Goal: Check status: Check status

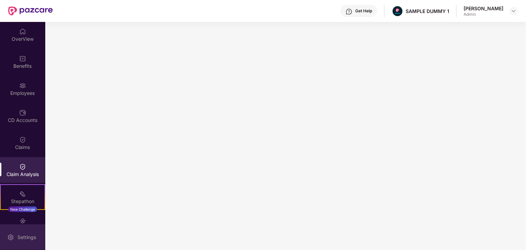
click at [15, 235] on div "Settings" at bounding box center [22, 238] width 45 height 26
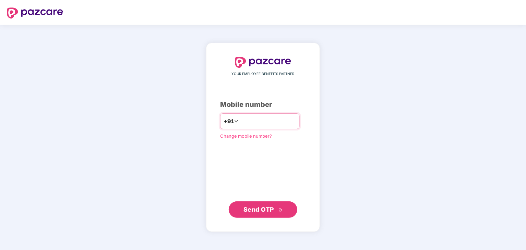
click at [240, 124] on input "number" at bounding box center [268, 121] width 56 height 11
type input "*"
type input "**********"
click at [273, 208] on span "Send OTP" at bounding box center [258, 209] width 31 height 7
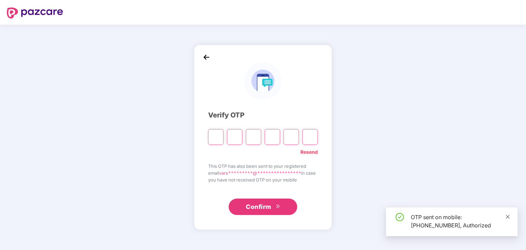
click at [507, 217] on icon "close" at bounding box center [507, 217] width 5 height 5
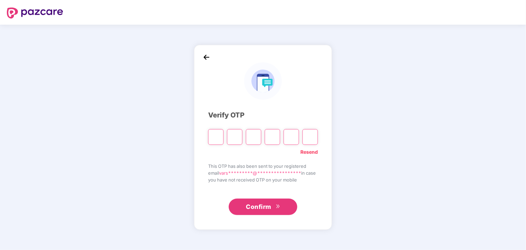
click at [214, 137] on input "Please enter verification code. Digit 1" at bounding box center [215, 137] width 15 height 16
type input "*"
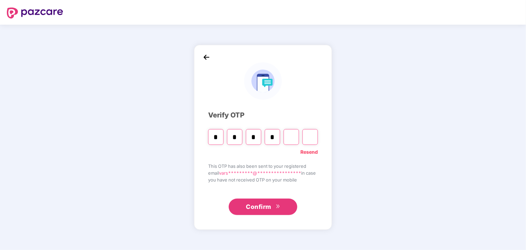
type input "*"
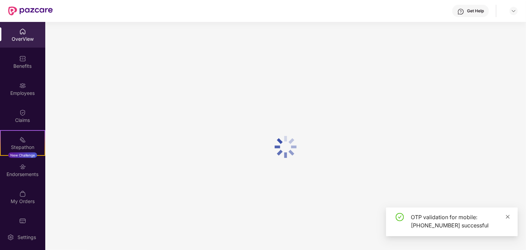
click at [507, 215] on icon "close" at bounding box center [507, 217] width 5 height 5
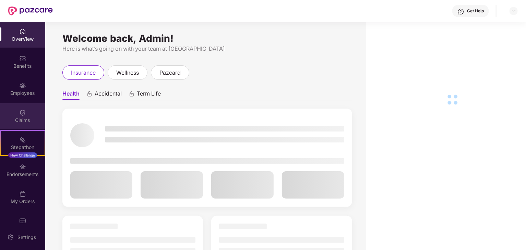
click at [30, 112] on div "Claims" at bounding box center [22, 116] width 45 height 26
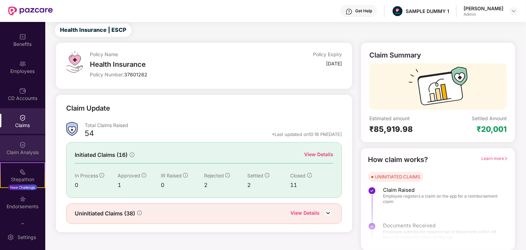
scroll to position [69, 0]
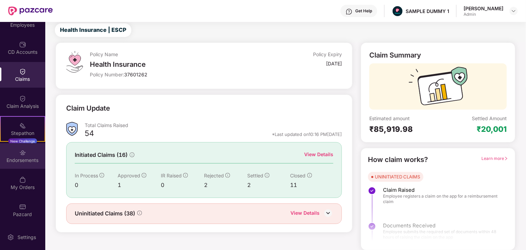
click at [5, 161] on div "Endorsements" at bounding box center [22, 160] width 45 height 7
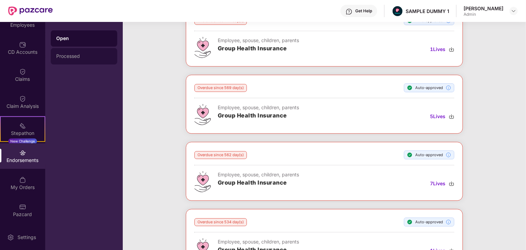
scroll to position [3402, 0]
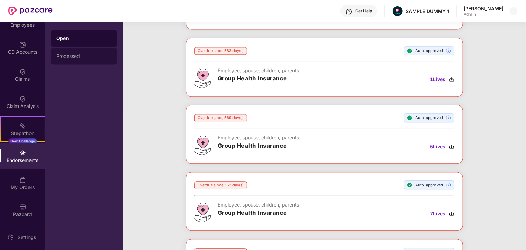
click at [60, 58] on div "Processed" at bounding box center [84, 55] width 56 height 5
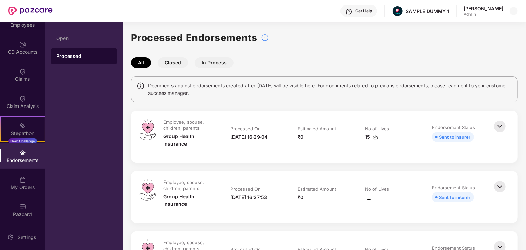
click at [166, 64] on button "Closed" at bounding box center [173, 62] width 30 height 11
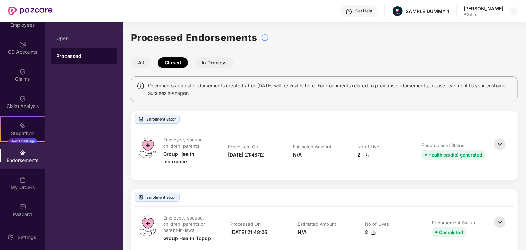
click at [211, 64] on button "In Process" at bounding box center [214, 62] width 39 height 11
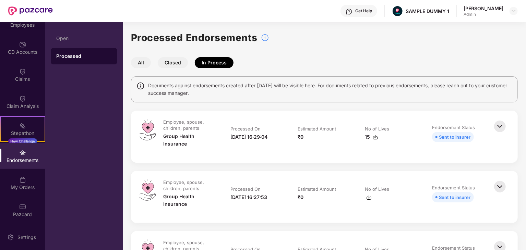
click at [143, 65] on button "All" at bounding box center [141, 62] width 20 height 11
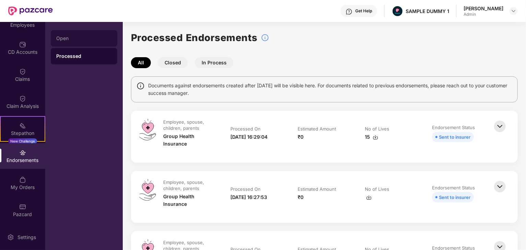
click at [75, 44] on div "Open" at bounding box center [84, 38] width 66 height 16
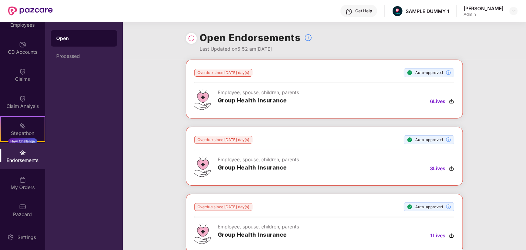
click at [232, 49] on div "Last Updated on 5:52 am[DATE]" at bounding box center [255, 49] width 113 height 8
copy div "Last Updated on 5:52 am[DATE]"
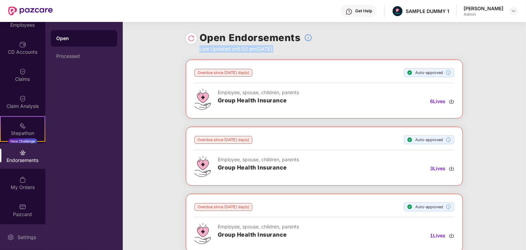
copy div "Last Updated on 5:52 am[DATE]"
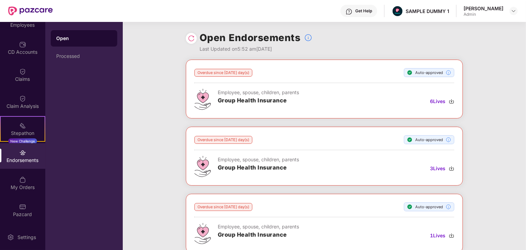
click at [364, 40] on div "Open Endorsements Last Updated on 5:52 am[DATE]" at bounding box center [324, 41] width 277 height 38
click at [190, 38] on img at bounding box center [191, 38] width 7 height 7
click at [212, 70] on div "Overdue since [DATE] day(s)" at bounding box center [223, 73] width 58 height 8
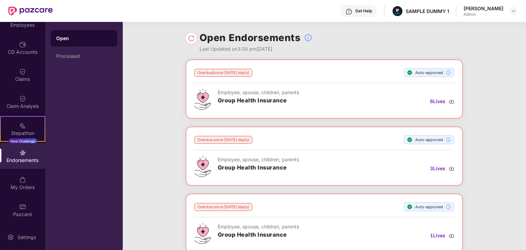
click at [212, 70] on div "Overdue since [DATE] day(s)" at bounding box center [223, 73] width 58 height 8
copy div "Overdue since [DATE] day(s)"
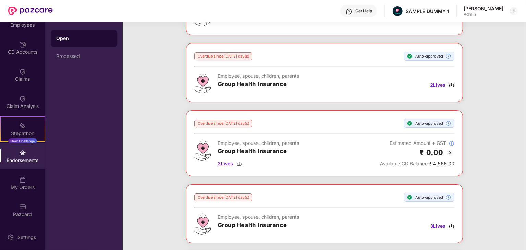
scroll to position [1097, 0]
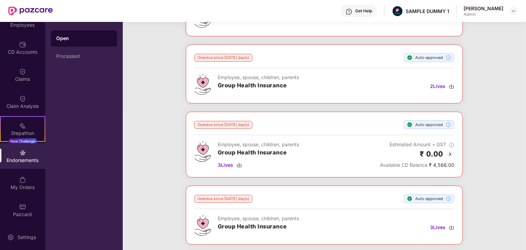
click at [415, 141] on div "Estimated Amount + GST" at bounding box center [417, 145] width 74 height 8
copy div "Estimated Amount + GST"
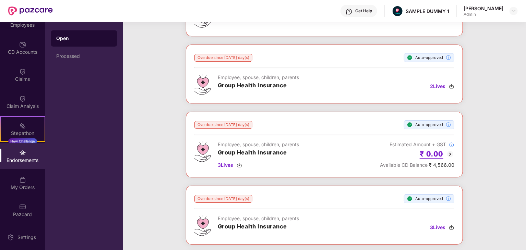
click at [442, 150] on h2 "₹ 0.00" at bounding box center [432, 153] width 24 height 11
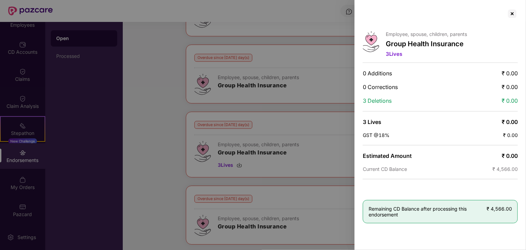
click at [442, 150] on div "Employee, spouse, children, parents Group Health Insurance 3 Lives 0 Additions …" at bounding box center [263, 125] width 526 height 250
click at [500, 72] on div "0 Additions ₹ 0.00" at bounding box center [440, 73] width 155 height 7
drag, startPoint x: 501, startPoint y: 72, endPoint x: 519, endPoint y: 72, distance: 17.8
click at [519, 72] on div "Employee, spouse, children, parents Group Health Insurance 3 Lives 0 Additions …" at bounding box center [439, 125] width 171 height 250
copy span "₹ 0.00"
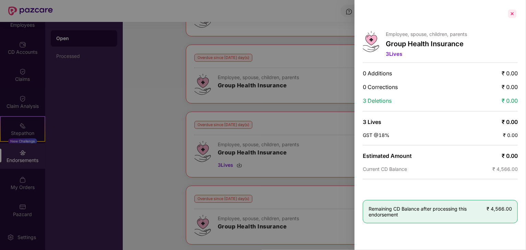
click at [510, 15] on div at bounding box center [512, 13] width 11 height 11
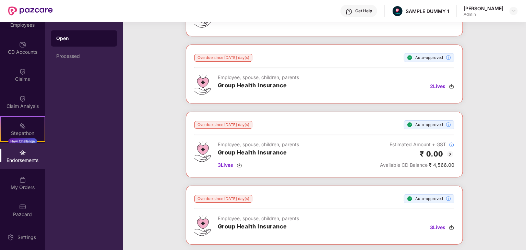
click at [393, 162] on span "Available CD Balance" at bounding box center [404, 165] width 48 height 6
copy div "Available CD Balance ₹ 4,566.00"
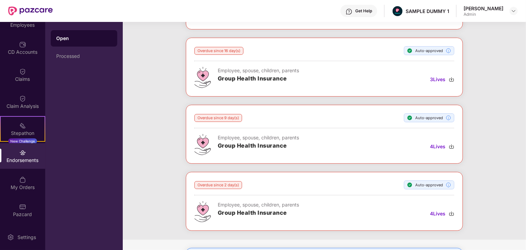
scroll to position [6603, 0]
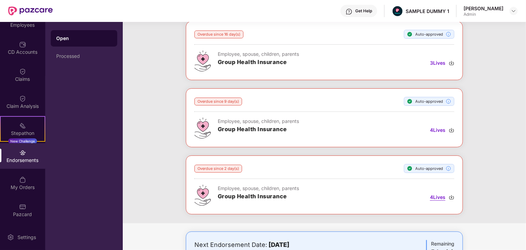
click at [451, 195] on img at bounding box center [451, 197] width 5 height 5
click at [451, 158] on span at bounding box center [452, 159] width 3 height 2
click at [435, 126] on span "4 Lives" at bounding box center [437, 130] width 15 height 8
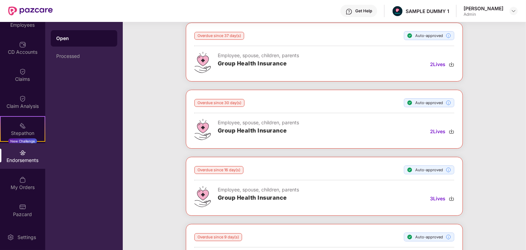
scroll to position [6466, 0]
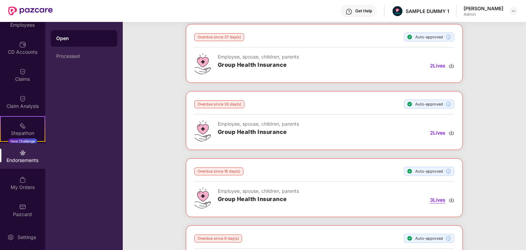
click at [437, 196] on span "3 Lives" at bounding box center [437, 200] width 15 height 8
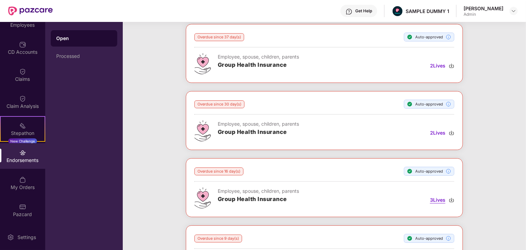
click at [437, 196] on span "3 Lives" at bounding box center [437, 200] width 15 height 8
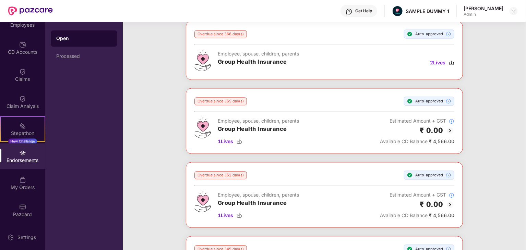
scroll to position [4649, 0]
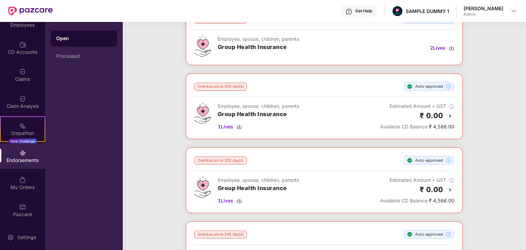
click at [449, 186] on img at bounding box center [450, 190] width 8 height 8
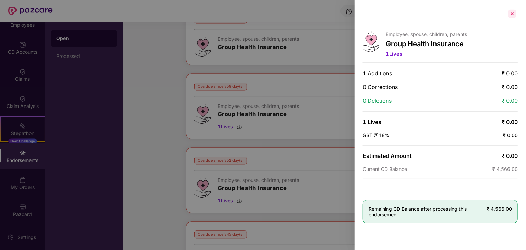
click at [515, 13] on div at bounding box center [512, 13] width 11 height 11
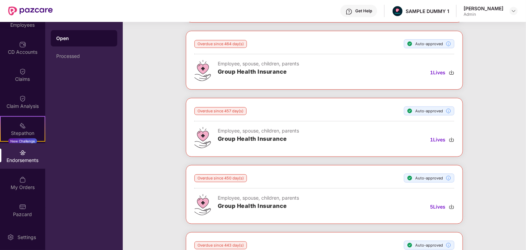
scroll to position [4032, 0]
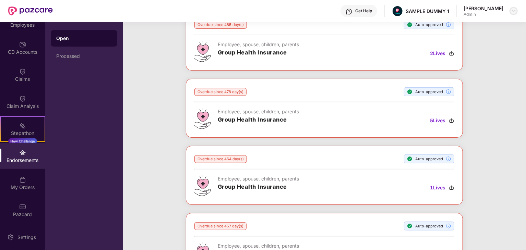
click at [517, 9] on div at bounding box center [513, 11] width 8 height 8
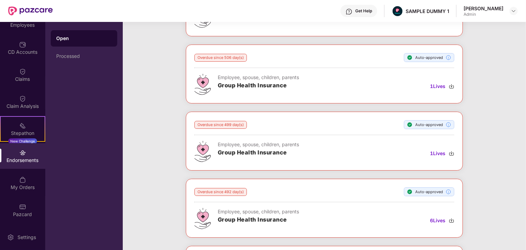
scroll to position [3758, 0]
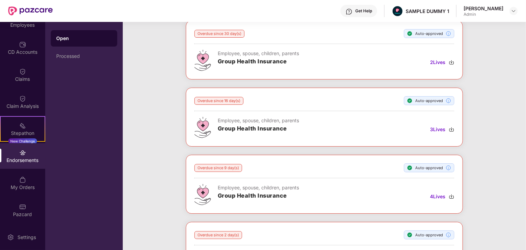
scroll to position [6603, 0]
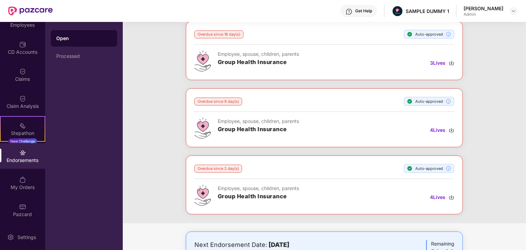
drag, startPoint x: 195, startPoint y: 204, endPoint x: 330, endPoint y: 199, distance: 135.8
click at [330, 240] on div "Next Endorsement Date: [DATE]" at bounding box center [278, 245] width 169 height 10
copy div "Next Endorsement Date: [DATE]"
click at [356, 232] on div "Next Endorsement Date: [DATE] Any new member addition, existing member deletion…" at bounding box center [324, 255] width 277 height 46
drag, startPoint x: 195, startPoint y: 216, endPoint x: 336, endPoint y: 230, distance: 140.8
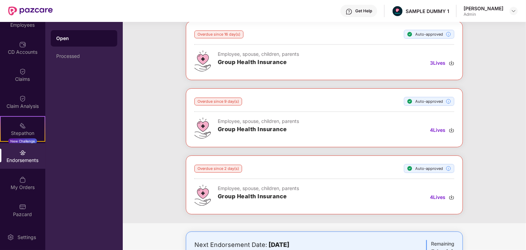
click at [336, 232] on div "Next Endorsement Date: [DATE] Any new member addition, existing member deletion…" at bounding box center [324, 255] width 277 height 46
copy div "Any new member addition, existing member deletion/modification before [DATE] wi…"
drag, startPoint x: 430, startPoint y: 202, endPoint x: 461, endPoint y: 223, distance: 37.6
click at [461, 232] on div "Next Endorsement Date: [DATE] Any new member addition, existing member deletion…" at bounding box center [324, 255] width 277 height 46
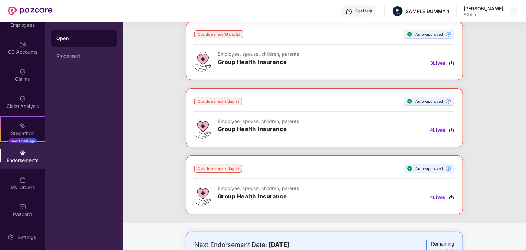
copy div "Remaining 5 day(s)"
click at [397, 240] on div "Next Endorsement Date: [DATE] Any new member addition, existing member deletion…" at bounding box center [324, 254] width 260 height 29
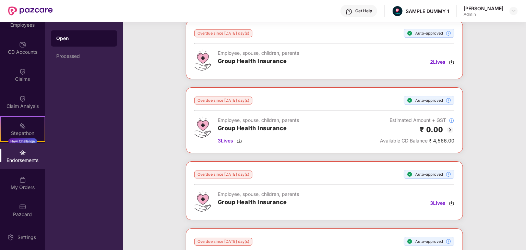
scroll to position [1122, 0]
click at [450, 125] on img at bounding box center [450, 129] width 8 height 8
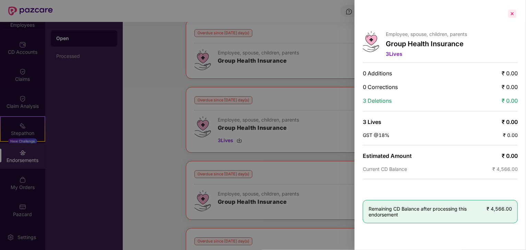
click at [511, 14] on div at bounding box center [512, 13] width 11 height 11
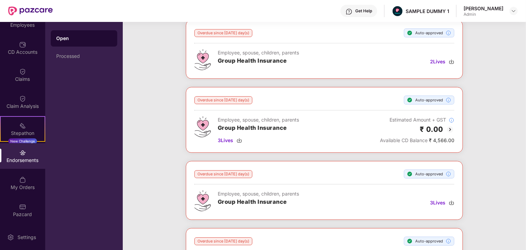
click at [450, 125] on img at bounding box center [450, 129] width 8 height 8
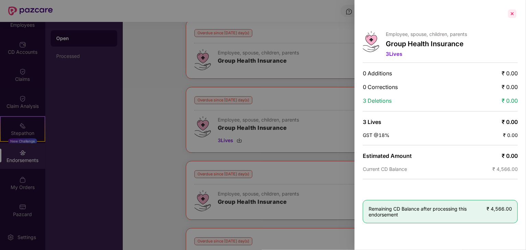
click at [514, 13] on div at bounding box center [512, 13] width 11 height 11
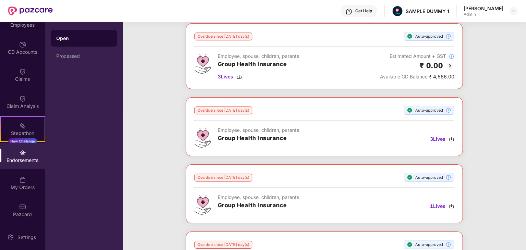
scroll to position [1186, 0]
click at [451, 61] on img at bounding box center [450, 65] width 8 height 8
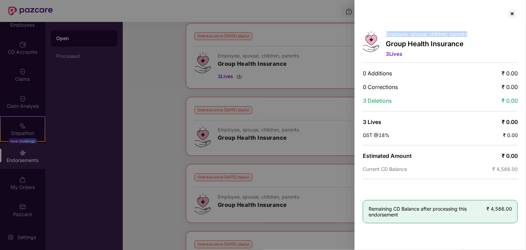
drag, startPoint x: 386, startPoint y: 33, endPoint x: 470, endPoint y: 36, distance: 83.7
click at [470, 36] on div "Employee, spouse, children, parents Group Health Insurance 3 Lives" at bounding box center [440, 45] width 155 height 28
copy p "Employee, spouse, children, parents"
click at [513, 13] on div at bounding box center [512, 13] width 11 height 11
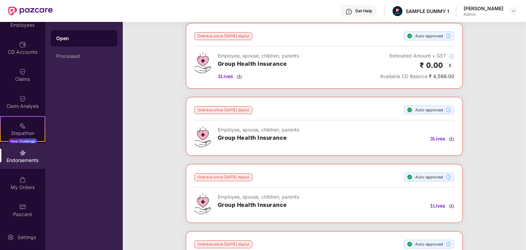
click at [452, 61] on img at bounding box center [450, 65] width 8 height 8
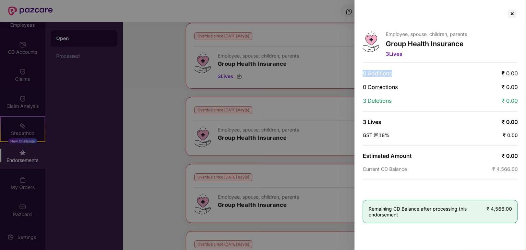
drag, startPoint x: 363, startPoint y: 73, endPoint x: 395, endPoint y: 73, distance: 31.9
click at [395, 73] on div "0 Additions ₹ 0.00" at bounding box center [440, 73] width 155 height 7
click at [372, 99] on span "3 Deletions" at bounding box center [377, 100] width 29 height 7
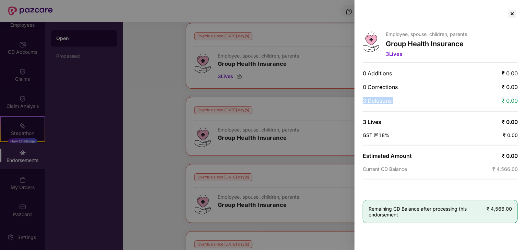
click at [456, 100] on div "3 Deletions ₹ 0.00" at bounding box center [440, 100] width 155 height 7
click at [500, 73] on div "0 Additions ₹ 0.00" at bounding box center [440, 73] width 155 height 7
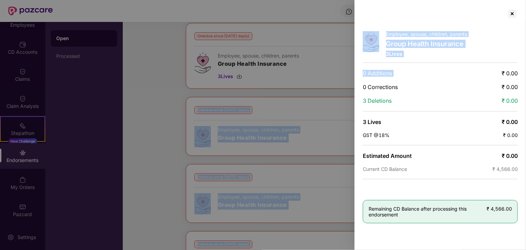
drag, startPoint x: 501, startPoint y: 73, endPoint x: 526, endPoint y: 72, distance: 24.7
click at [526, 72] on html "Get Help SAMPLE DUMMY 1 [PERSON_NAME] Admin OverView Benefits Employees CD Acco…" at bounding box center [263, 125] width 526 height 250
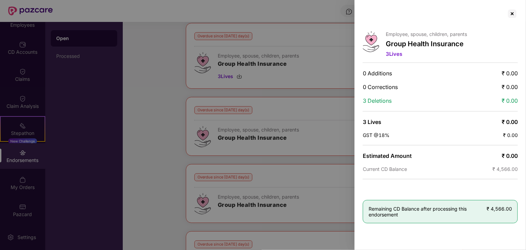
click at [511, 74] on span "₹ 0.00" at bounding box center [509, 73] width 16 height 7
click at [463, 83] on div "Employee, spouse, children, parents Group Health Insurance 3 Lives 0 Additions …" at bounding box center [439, 125] width 171 height 250
click at [375, 120] on span "3 Lives" at bounding box center [372, 122] width 19 height 7
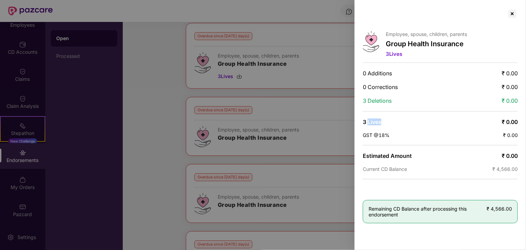
click at [375, 120] on span "3 Lives" at bounding box center [372, 122] width 19 height 7
click at [422, 113] on div "Employee, spouse, children, parents Group Health Insurance 3 Lives 0 Additions …" at bounding box center [439, 125] width 171 height 250
click at [514, 122] on span "₹ 0.00" at bounding box center [509, 122] width 16 height 7
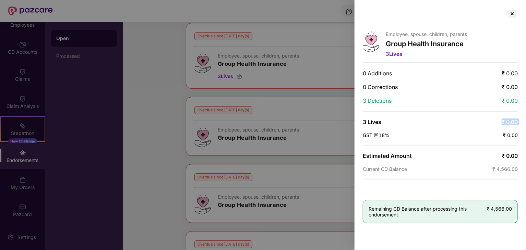
click at [514, 122] on span "₹ 0.00" at bounding box center [509, 122] width 16 height 7
click at [446, 135] on div "GST @18% ₹ 0.00" at bounding box center [440, 135] width 155 height 6
click at [369, 133] on span "GST @18%" at bounding box center [376, 135] width 27 height 6
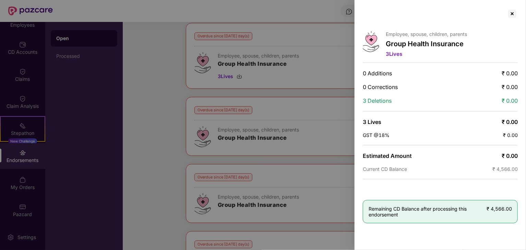
click at [510, 132] on span "₹ 0.00" at bounding box center [510, 135] width 15 height 6
click at [385, 156] on span "Estimated Amount" at bounding box center [387, 156] width 49 height 7
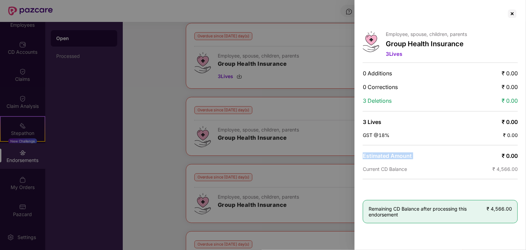
click at [385, 156] on span "Estimated Amount" at bounding box center [387, 156] width 49 height 7
click at [511, 154] on span "₹ 0.00" at bounding box center [509, 156] width 16 height 7
click at [394, 166] on span "Current CD Balance" at bounding box center [385, 169] width 44 height 6
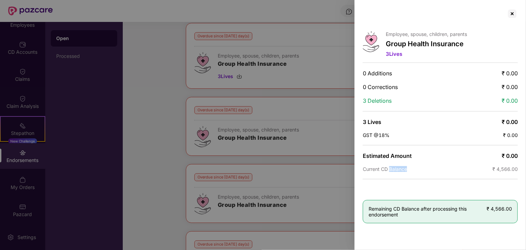
click at [394, 166] on span "Current CD Balance" at bounding box center [385, 169] width 44 height 6
click at [502, 168] on span "₹ 4,566.00" at bounding box center [504, 169] width 25 height 6
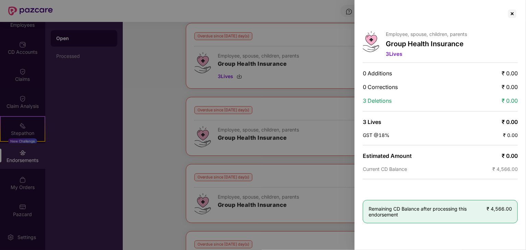
click at [374, 156] on span "Estimated Amount" at bounding box center [387, 156] width 49 height 7
click at [380, 168] on span "Current CD Balance" at bounding box center [385, 169] width 44 height 6
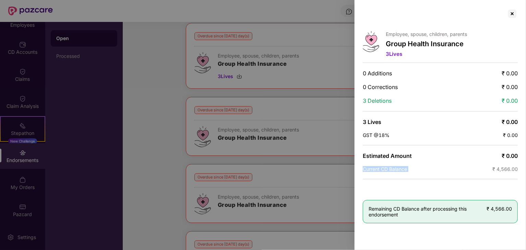
click at [380, 168] on span "Current CD Balance" at bounding box center [385, 169] width 44 height 6
click at [497, 166] on span "₹ 4,566.00" at bounding box center [504, 169] width 25 height 6
click at [514, 15] on div at bounding box center [512, 13] width 11 height 11
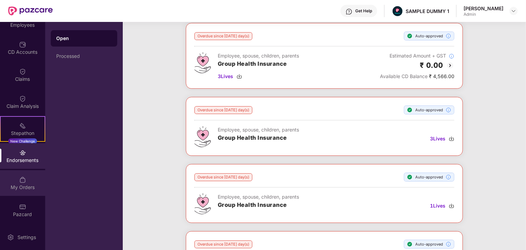
click at [18, 193] on div "My Orders" at bounding box center [22, 183] width 45 height 26
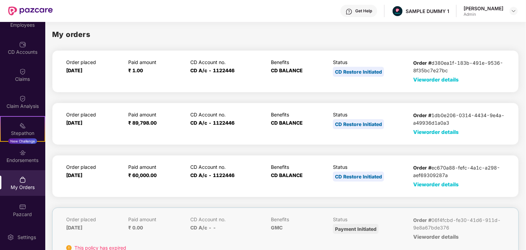
click at [419, 81] on span "View order details" at bounding box center [436, 79] width 46 height 7
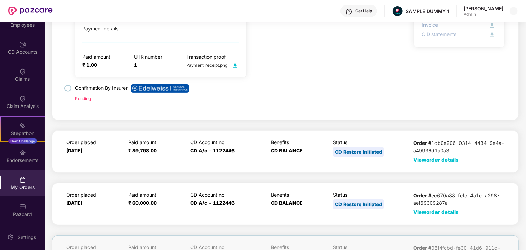
scroll to position [103, 0]
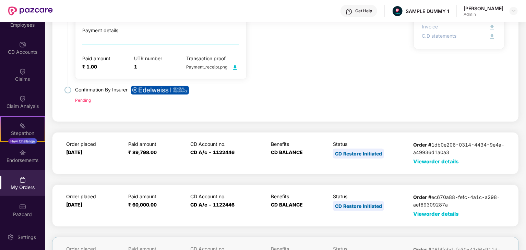
click at [443, 162] on span "View order details" at bounding box center [436, 161] width 46 height 7
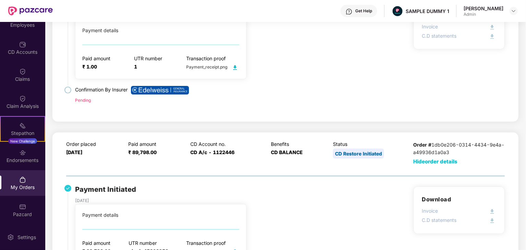
click at [443, 161] on span "Hide order details" at bounding box center [435, 161] width 44 height 7
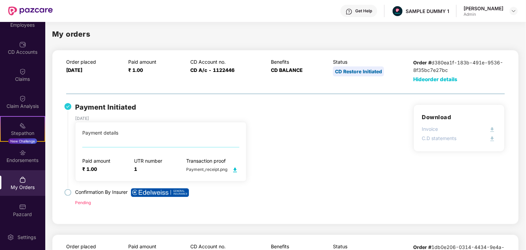
scroll to position [0, 0]
click at [432, 80] on span "Hide order details" at bounding box center [435, 79] width 44 height 7
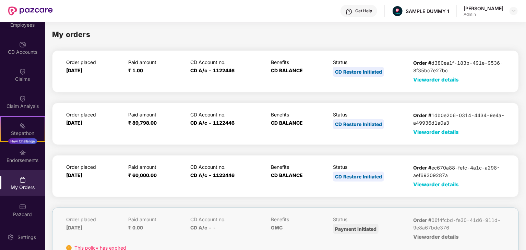
click at [366, 17] on div "Get Help SAMPLE DUMMY 1 [PERSON_NAME] Admin" at bounding box center [285, 11] width 465 height 22
click at [368, 11] on div "Get Help" at bounding box center [363, 10] width 17 height 5
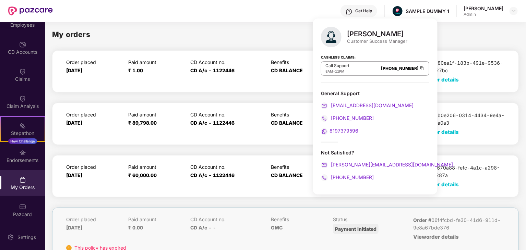
click at [436, 33] on div "My orders" at bounding box center [285, 34] width 467 height 11
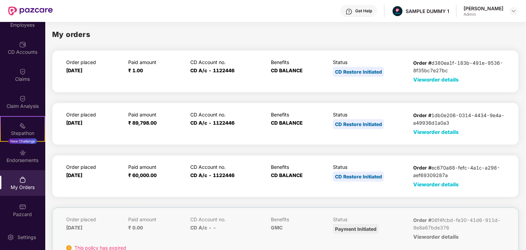
click at [432, 80] on span "View order details" at bounding box center [436, 79] width 46 height 7
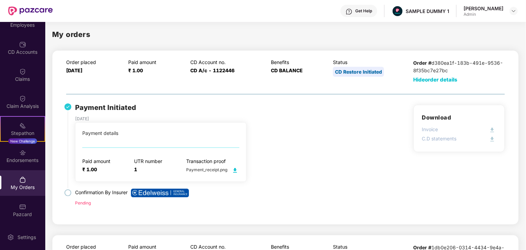
click at [427, 82] on span "Hide order details" at bounding box center [435, 79] width 44 height 7
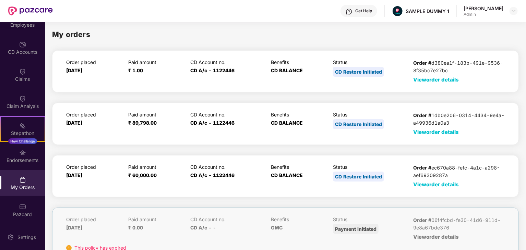
click at [441, 47] on div "My orders Order placed [DATE] Paid amount ₹ 1.00 CD Account no. CD A/c - 112244…" at bounding box center [285, 135] width 480 height 226
click at [433, 77] on span "View order details" at bounding box center [436, 79] width 46 height 7
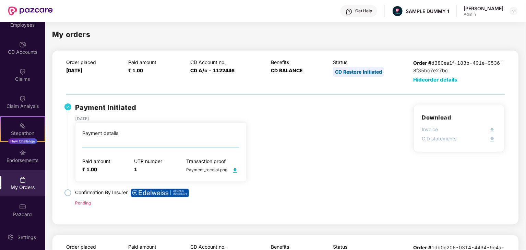
click at [367, 14] on div "Get Help" at bounding box center [358, 11] width 37 height 12
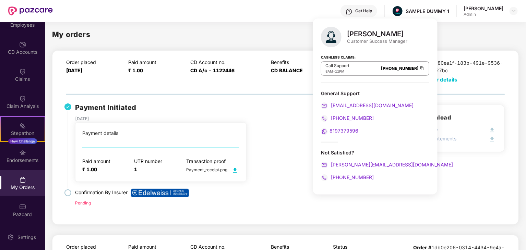
click at [364, 12] on div "Get Help" at bounding box center [363, 10] width 17 height 5
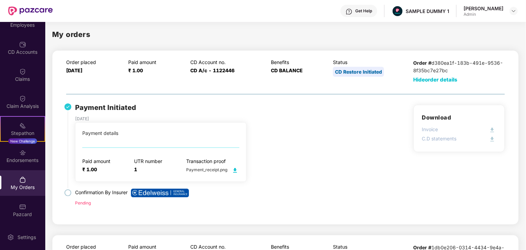
click at [364, 12] on div "Get Help" at bounding box center [363, 10] width 17 height 5
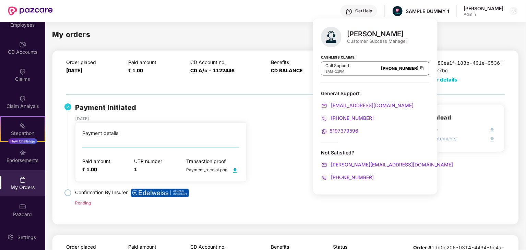
click at [364, 12] on div "Get Help" at bounding box center [363, 10] width 17 height 5
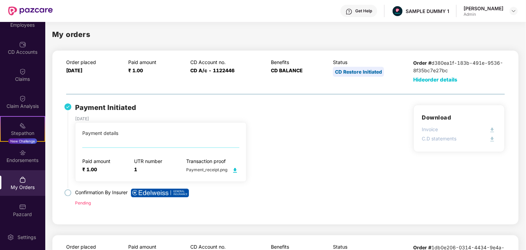
click at [433, 81] on span "Hide order details" at bounding box center [435, 79] width 44 height 7
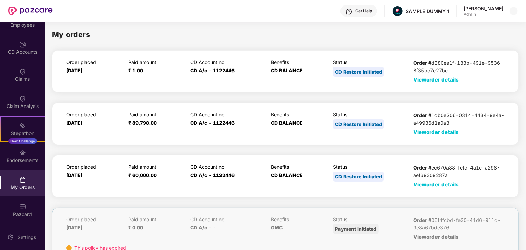
click at [365, 8] on div "Get Help" at bounding box center [363, 10] width 17 height 5
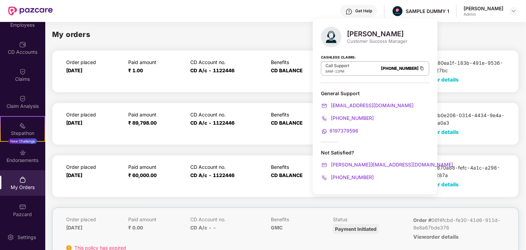
click at [294, 37] on div "My orders" at bounding box center [285, 34] width 467 height 11
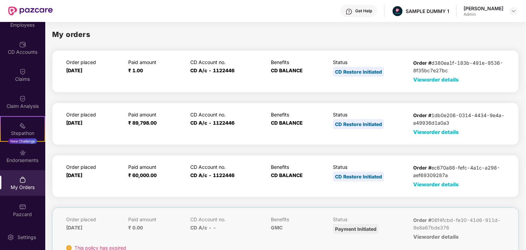
click at [425, 82] on span "View order details" at bounding box center [436, 79] width 46 height 7
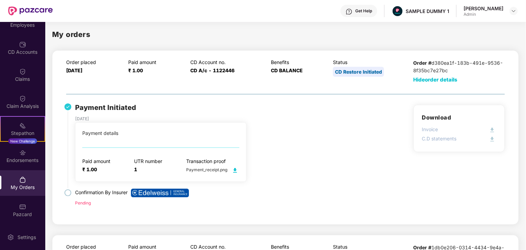
click at [287, 159] on div "Payment Initiated [DATE] Payment details Paid amount ₹ 1.00 UTR number 1 Transa…" at bounding box center [285, 160] width 438 height 111
click at [436, 83] on span "Hide order details" at bounding box center [435, 79] width 44 height 7
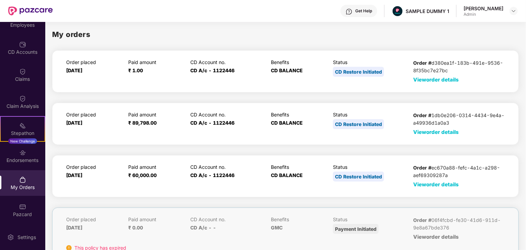
click at [199, 61] on p "CD Account no." at bounding box center [226, 62] width 73 height 6
click at [271, 60] on div "Order placed [DATE] Paid amount ₹ 1.00 CD Account no. CD A/c - 1122446 Benefits…" at bounding box center [285, 71] width 438 height 24
drag, startPoint x: 271, startPoint y: 60, endPoint x: 289, endPoint y: 60, distance: 18.5
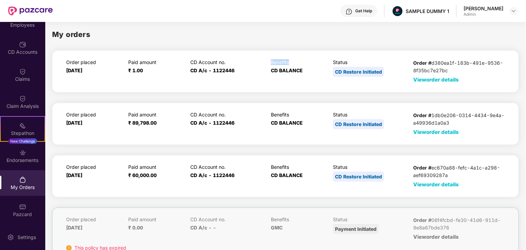
click at [289, 60] on p "Benefits" at bounding box center [298, 62] width 55 height 6
click at [341, 61] on p "Status" at bounding box center [369, 62] width 73 height 6
drag, startPoint x: 414, startPoint y: 61, endPoint x: 510, endPoint y: 71, distance: 96.9
click at [510, 71] on div "Order placed [DATE] Paid amount ₹ 1.00 CD Account no. CD A/c - 1122446 Benefits…" at bounding box center [285, 71] width 467 height 42
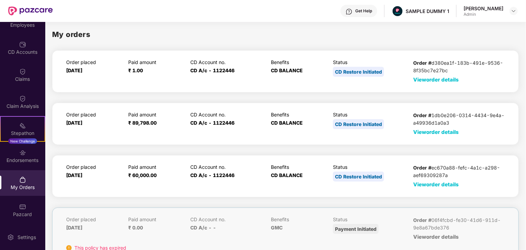
click at [387, 61] on p "Status" at bounding box center [369, 62] width 73 height 6
click at [72, 67] on div "Order placed [DATE]" at bounding box center [93, 71] width 55 height 24
click at [75, 70] on span "[DATE]" at bounding box center [74, 71] width 16 height 6
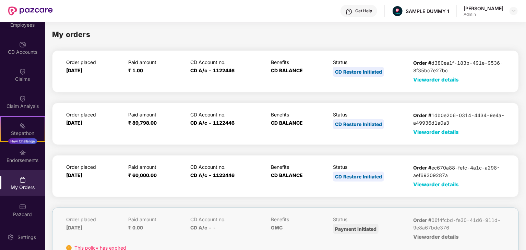
click at [136, 68] on span "₹ 1.00" at bounding box center [135, 71] width 15 height 6
click at [214, 69] on span "CD A/c - 1122446" at bounding box center [212, 71] width 44 height 6
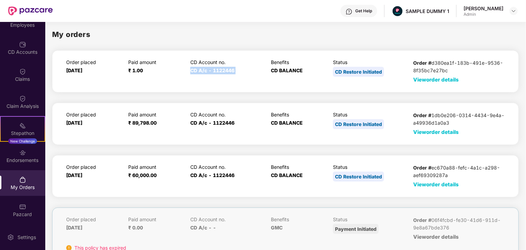
click at [214, 69] on span "CD A/c - 1122446" at bounding box center [212, 71] width 44 height 6
click at [285, 69] on span "CD BALANCE" at bounding box center [287, 71] width 32 height 6
click at [352, 71] on div "CD Restore Initiated" at bounding box center [358, 72] width 51 height 10
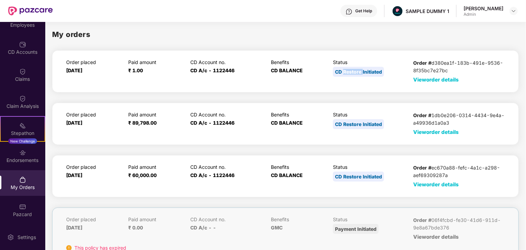
click at [352, 71] on div "CD Restore Initiated" at bounding box center [358, 72] width 51 height 10
click at [385, 93] on div "My orders Order placed [DATE] Paid amount ₹ 1.00 CD Account no. CD A/c - 112244…" at bounding box center [285, 135] width 480 height 226
click at [430, 81] on span "View order details" at bounding box center [436, 79] width 46 height 7
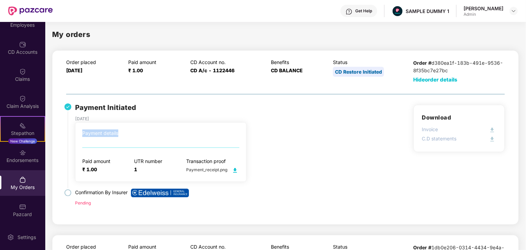
drag, startPoint x: 83, startPoint y: 132, endPoint x: 146, endPoint y: 134, distance: 63.8
click at [143, 133] on div "Payment details" at bounding box center [160, 134] width 157 height 8
click at [265, 156] on div "Payment Initiated [DATE] Payment details Paid amount ₹ 1.00 UTR number 1 Transa…" at bounding box center [180, 142] width 210 height 80
click at [101, 160] on p "Paid amount" at bounding box center [96, 161] width 28 height 6
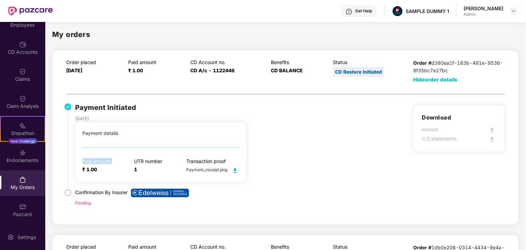
click at [101, 160] on p "Paid amount" at bounding box center [96, 161] width 28 height 6
click at [90, 171] on span "₹ 1.00" at bounding box center [89, 170] width 15 height 6
click at [136, 170] on span "1" at bounding box center [135, 170] width 3 height 6
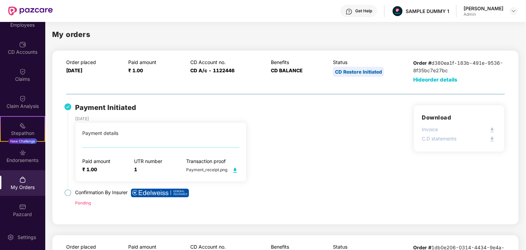
click at [136, 170] on span "1" at bounding box center [135, 170] width 3 height 6
click at [195, 169] on span "Payment_receipt.png" at bounding box center [212, 169] width 53 height 5
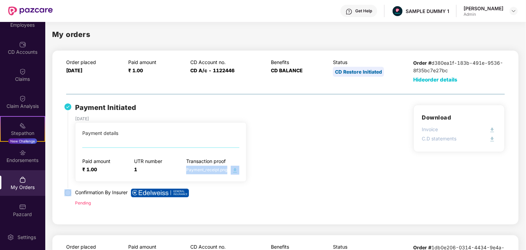
click at [206, 179] on div "Payment details Paid amount ₹ 1.00 UTR number 1 Transaction proof Payment_recei…" at bounding box center [160, 151] width 171 height 59
drag, startPoint x: 180, startPoint y: 169, endPoint x: 226, endPoint y: 173, distance: 45.8
click at [226, 173] on div "Paid amount ₹ 1.00 UTR number 1 Transaction proof Payment_receipt.png" at bounding box center [160, 166] width 157 height 16
click at [237, 146] on div "Payment details Paid amount ₹ 1.00 UTR number 1 Transaction proof Payment_recei…" at bounding box center [160, 152] width 157 height 45
click at [145, 160] on p "UTR number" at bounding box center [148, 161] width 28 height 6
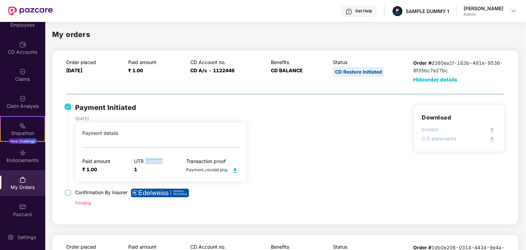
click at [145, 160] on p "UTR number" at bounding box center [148, 161] width 28 height 6
click at [205, 161] on p "Transaction proof" at bounding box center [212, 161] width 53 height 6
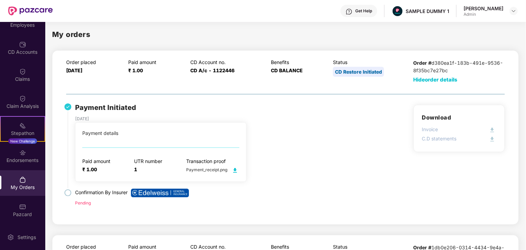
click at [335, 181] on div "Payment Initiated [DATE] Payment details Paid amount ₹ 1.00 UTR number 1 Transa…" at bounding box center [285, 160] width 438 height 111
click at [95, 193] on p "Confirmation By Insurer" at bounding box center [180, 193] width 210 height 9
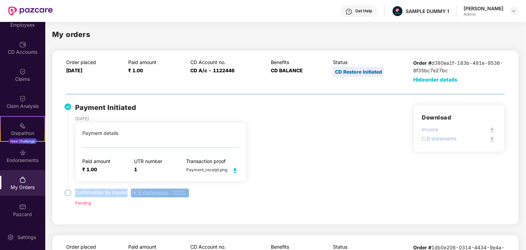
click at [95, 193] on p "Confirmation By Insurer" at bounding box center [180, 193] width 210 height 9
click at [130, 193] on p "Confirmation By Insurer" at bounding box center [180, 193] width 210 height 9
drag, startPoint x: 129, startPoint y: 192, endPoint x: 74, endPoint y: 192, distance: 54.5
click at [74, 192] on li "Confirmation By Insurer Pending" at bounding box center [175, 203] width 219 height 25
click at [241, 209] on li "Confirmation By Insurer Pending" at bounding box center [175, 203] width 219 height 25
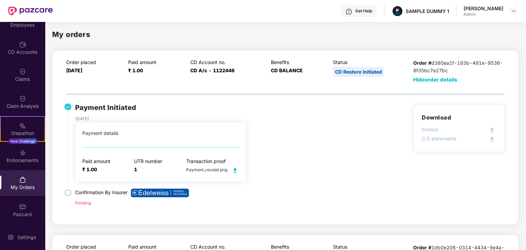
click at [82, 204] on span "Pending" at bounding box center [83, 203] width 16 height 5
click at [162, 208] on li "Confirmation By Insurer Pending" at bounding box center [175, 203] width 219 height 25
click at [338, 140] on div "Payment Initiated [DATE] Payment details Paid amount ₹ 1.00 UTR number 1 Transa…" at bounding box center [285, 160] width 438 height 111
click at [439, 118] on h3 "Download" at bounding box center [459, 117] width 74 height 9
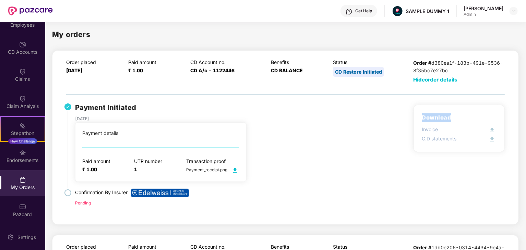
click at [439, 118] on h3 "Download" at bounding box center [459, 117] width 74 height 9
click at [430, 129] on p "Invoice" at bounding box center [430, 130] width 16 height 8
click at [432, 135] on p "C.D statements" at bounding box center [439, 139] width 35 height 8
click at [434, 140] on p "C.D statements" at bounding box center [439, 139] width 35 height 8
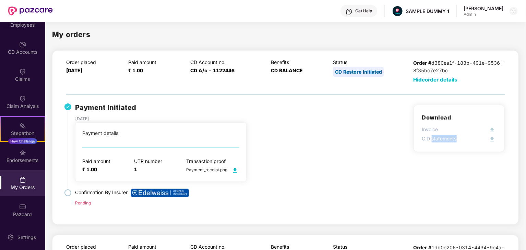
click at [434, 140] on p "C.D statements" at bounding box center [439, 139] width 35 height 8
click at [433, 176] on div "Download Invoice C.D statements" at bounding box center [458, 160] width 91 height 111
click at [436, 81] on span "Hide order details" at bounding box center [435, 79] width 44 height 7
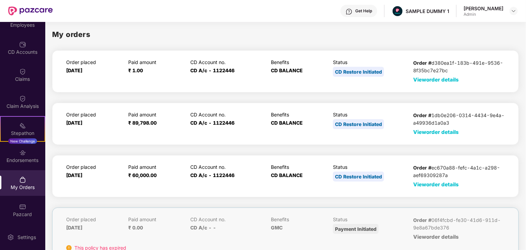
click at [352, 14] on img at bounding box center [349, 11] width 7 height 7
